Goal: Obtain resource: Download file/media

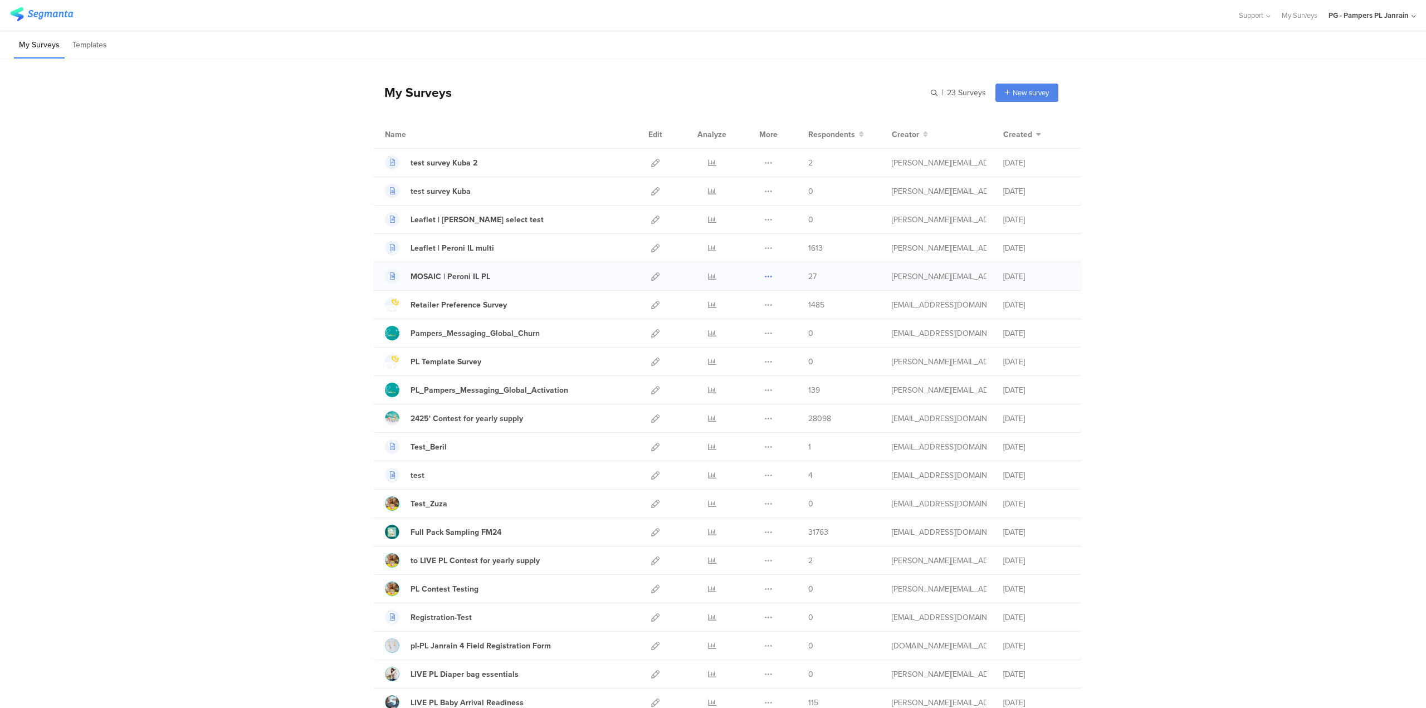
click at [764, 272] on icon at bounding box center [768, 276] width 8 height 8
click at [734, 321] on link "Export" at bounding box center [746, 325] width 61 height 20
click at [1396, 19] on div "PG - Pampers PL Janrain" at bounding box center [1369, 15] width 80 height 11
click at [1312, 114] on div "PG - Pampers RO Member" at bounding box center [1349, 120] width 153 height 24
click at [1363, 19] on div "PG - Pampers PL Janrain" at bounding box center [1369, 15] width 80 height 11
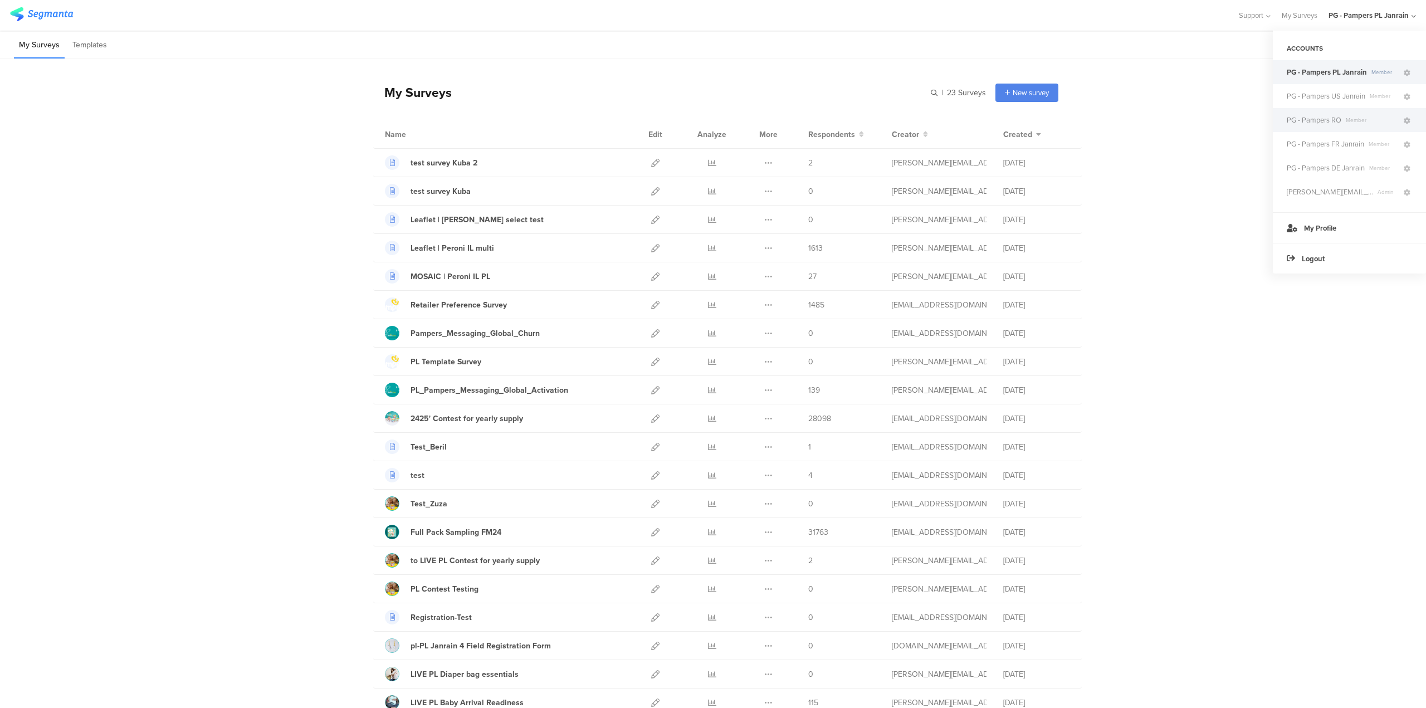
click at [1312, 122] on span "PG - Pampers RO" at bounding box center [1314, 120] width 55 height 11
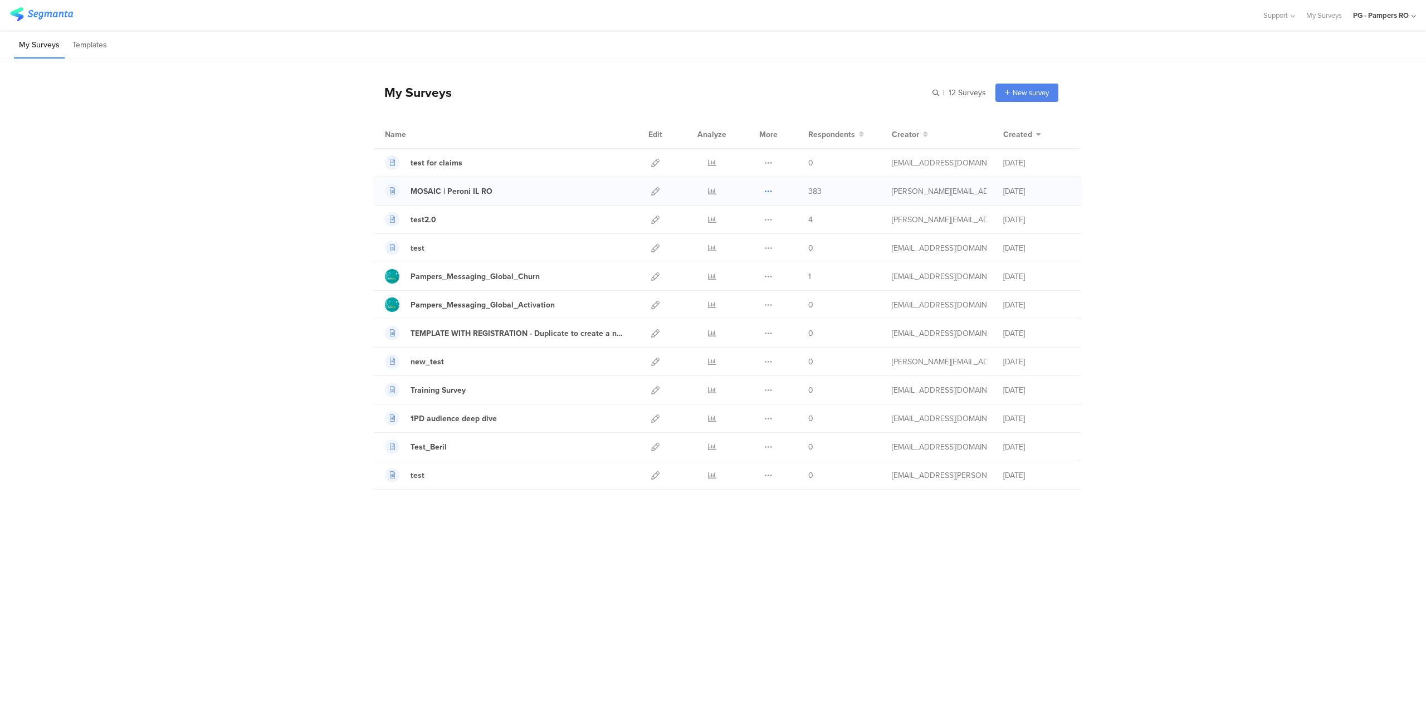
click at [769, 191] on icon at bounding box center [768, 191] width 8 height 8
click at [756, 237] on link "Export" at bounding box center [746, 239] width 61 height 20
drag, startPoint x: 83, startPoint y: 148, endPoint x: 255, endPoint y: 129, distance: 172.6
drag, startPoint x: 255, startPoint y: 129, endPoint x: 479, endPoint y: 75, distance: 230.8
click at [479, 75] on div "My Surveys | 12 Surveys New survey Start from scratch Choose from templates" at bounding box center [715, 92] width 685 height 45
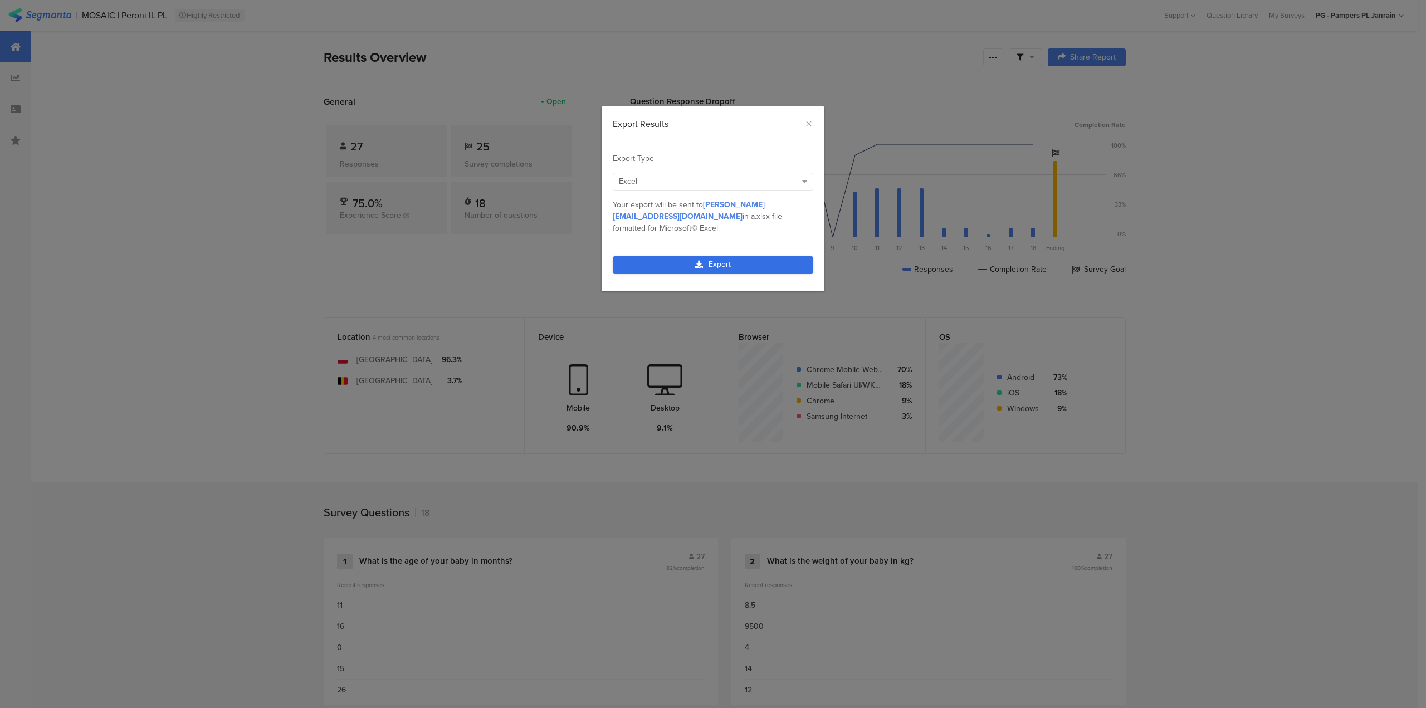
click at [704, 256] on link "Export" at bounding box center [713, 264] width 201 height 17
click at [695, 261] on icon "dialog" at bounding box center [699, 265] width 8 height 8
